Goal: Task Accomplishment & Management: Manage account settings

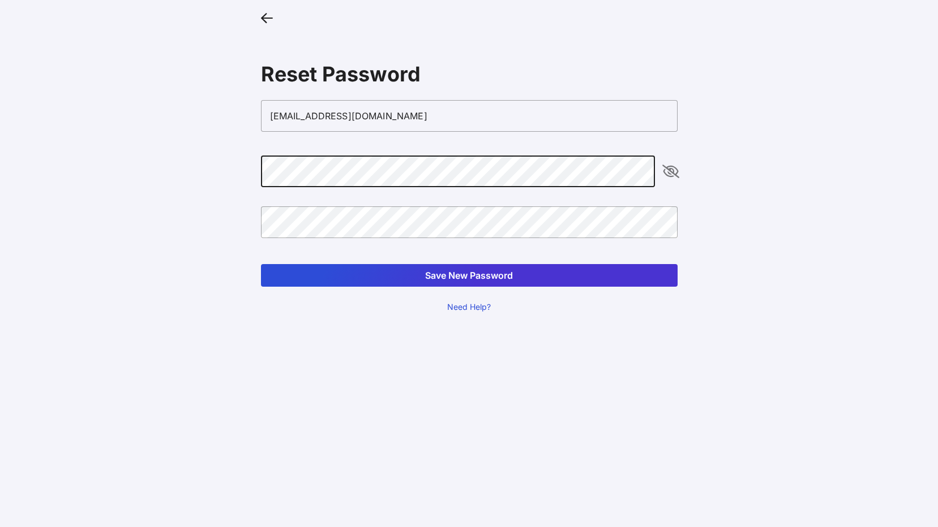
click at [261, 264] on button "Save New Password" at bounding box center [469, 275] width 417 height 23
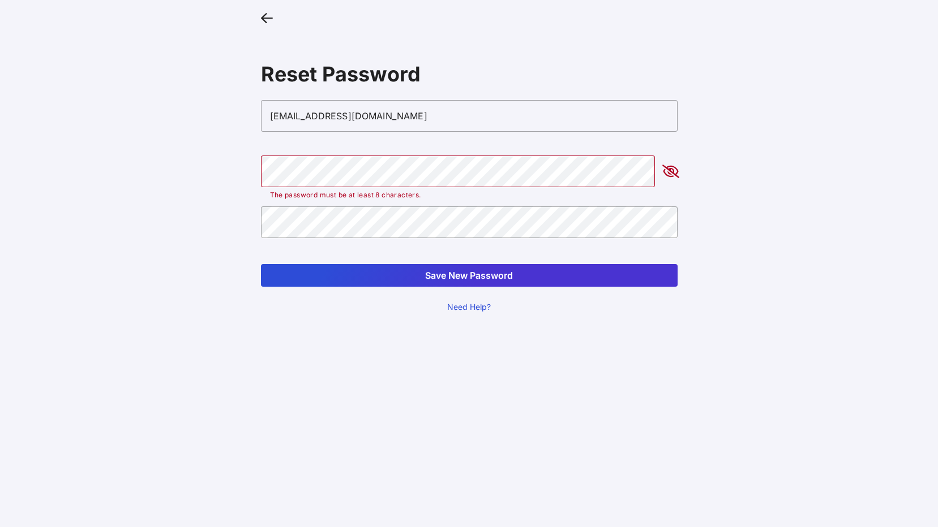
click at [471, 280] on button "Save New Password" at bounding box center [469, 275] width 417 height 23
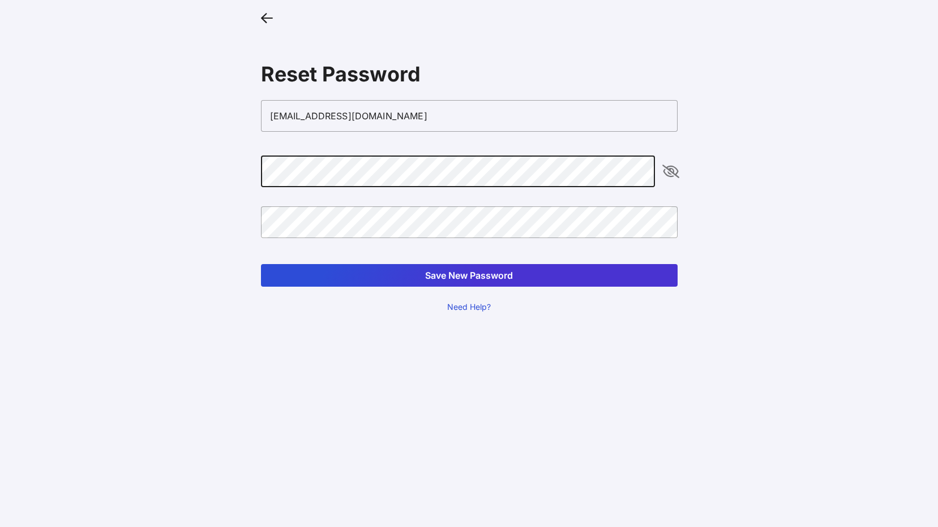
click at [261, 264] on button "Save New Password" at bounding box center [469, 275] width 417 height 23
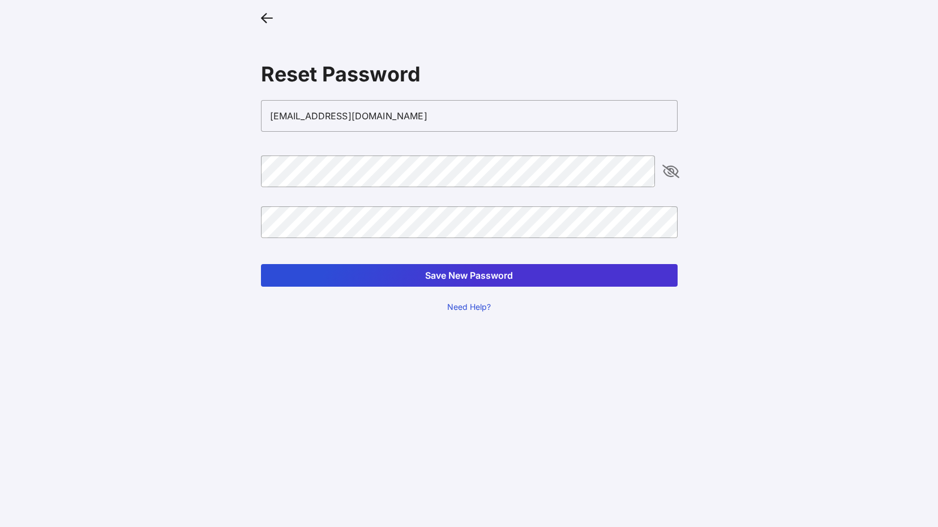
click at [452, 272] on button "Save New Password" at bounding box center [469, 275] width 417 height 23
click at [434, 277] on button "Save New Password" at bounding box center [469, 275] width 417 height 23
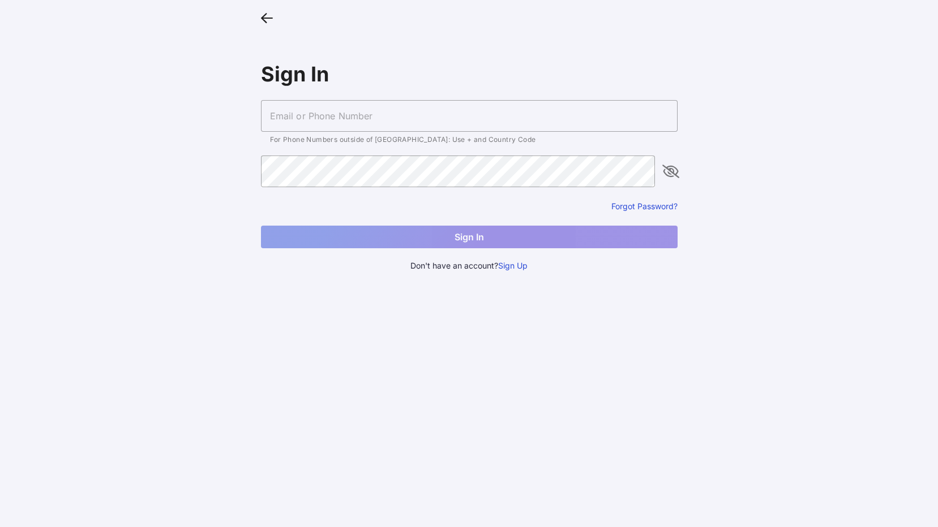
type input "[EMAIL_ADDRESS][DOMAIN_NAME]"
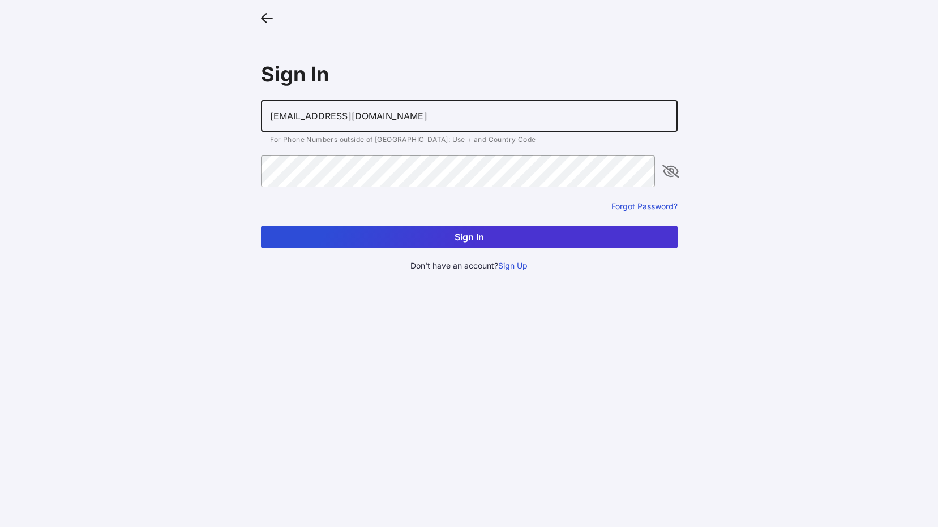
click at [475, 241] on button "Sign In" at bounding box center [469, 237] width 417 height 23
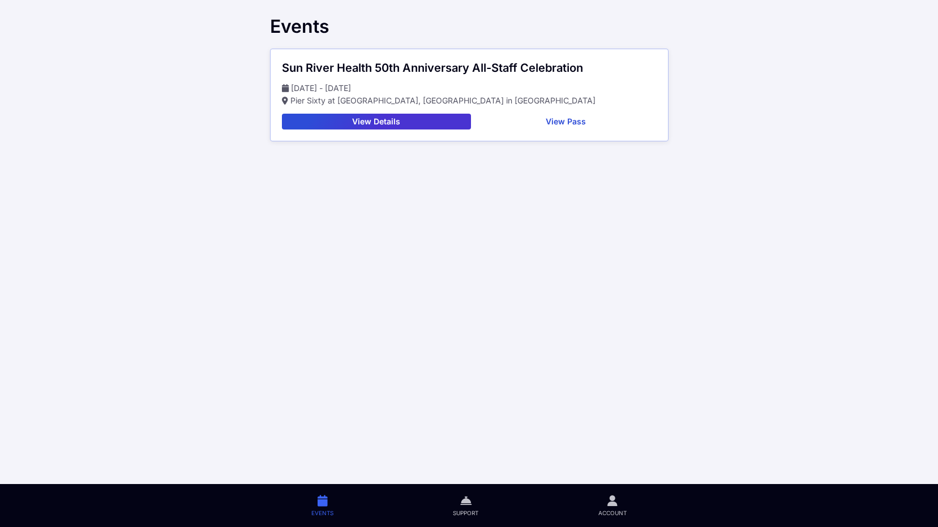
click at [564, 118] on button "View Pass" at bounding box center [565, 122] width 181 height 16
